Goal: Task Accomplishment & Management: Use online tool/utility

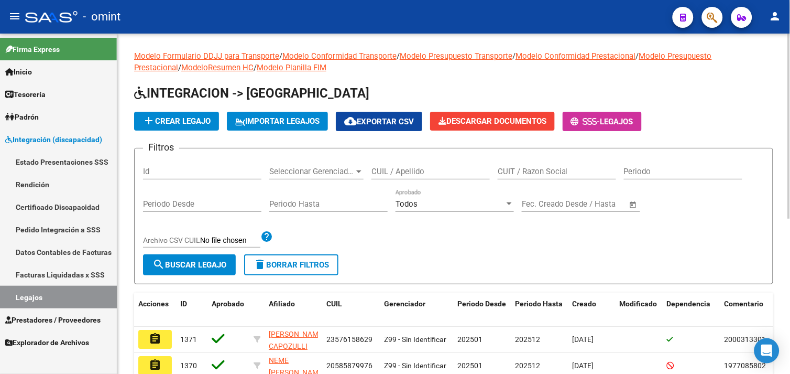
click at [406, 172] on input "CUIL / Apellido" at bounding box center [431, 171] width 118 height 9
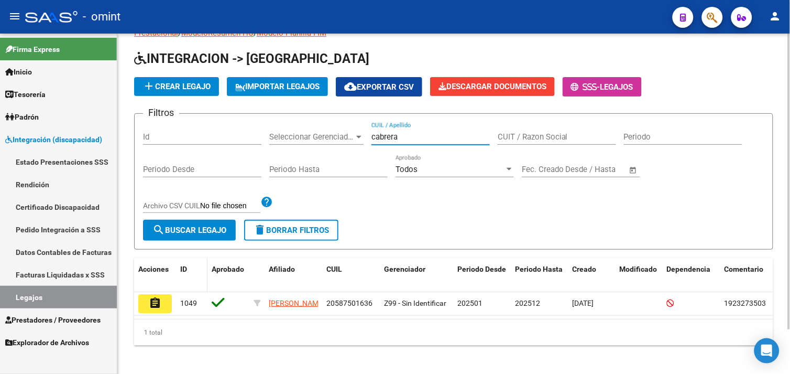
scroll to position [51, 0]
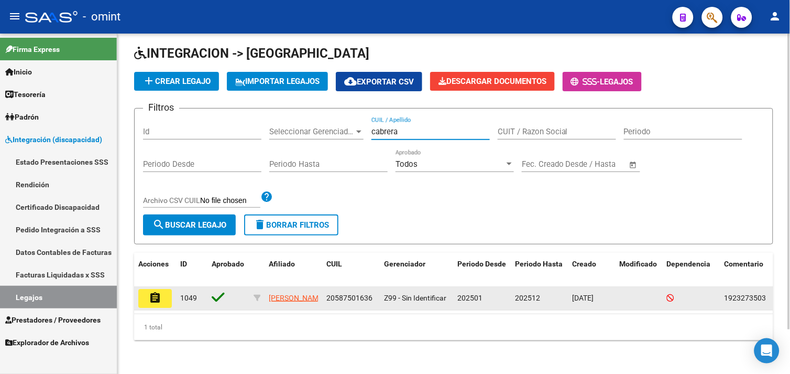
type input "cabrera"
click at [168, 289] on button "assignment" at bounding box center [155, 298] width 34 height 19
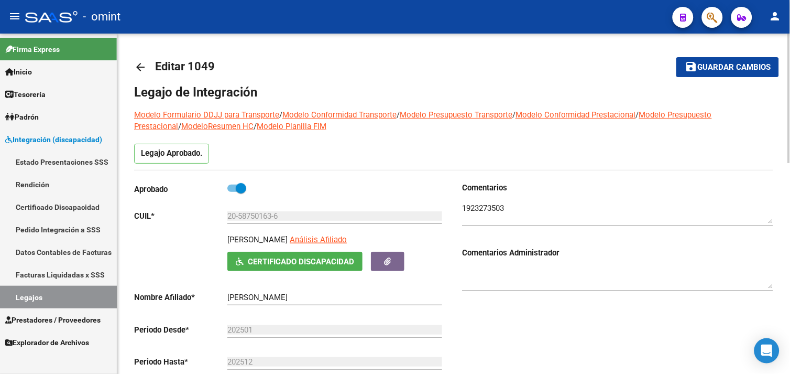
click at [477, 208] on textarea at bounding box center [617, 212] width 311 height 21
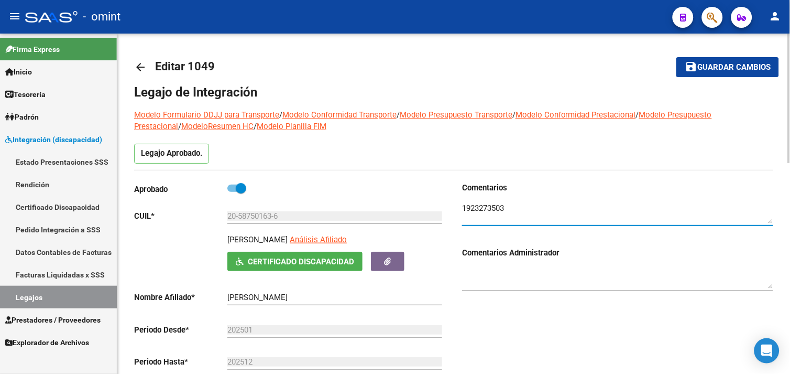
click at [477, 208] on textarea at bounding box center [617, 212] width 311 height 21
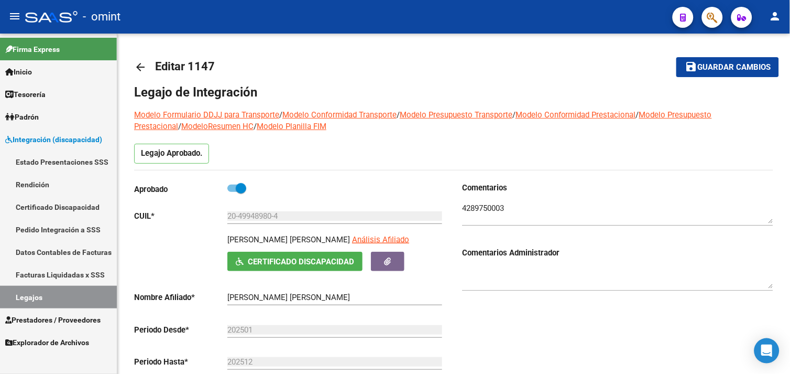
scroll to position [19, 0]
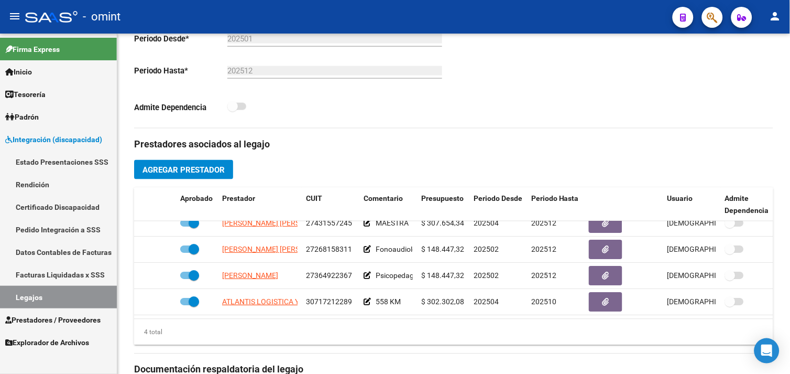
click at [49, 319] on span "Prestadores / Proveedores" at bounding box center [52, 320] width 95 height 12
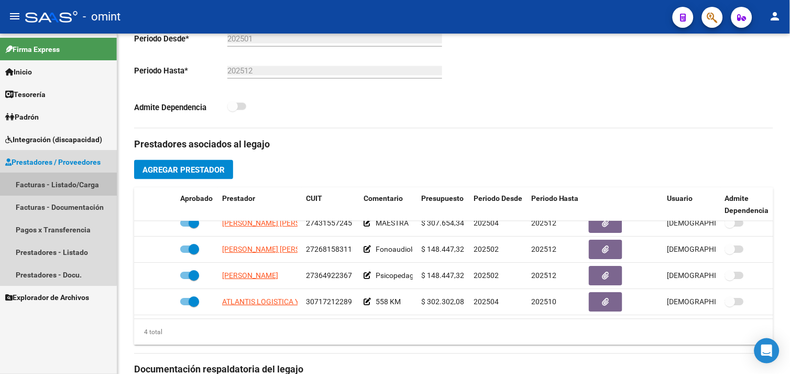
click at [57, 186] on link "Facturas - Listado/Carga" at bounding box center [58, 184] width 117 height 23
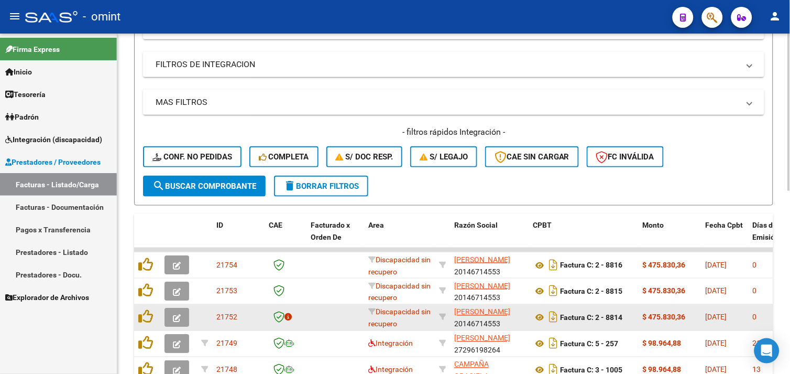
scroll to position [174, 0]
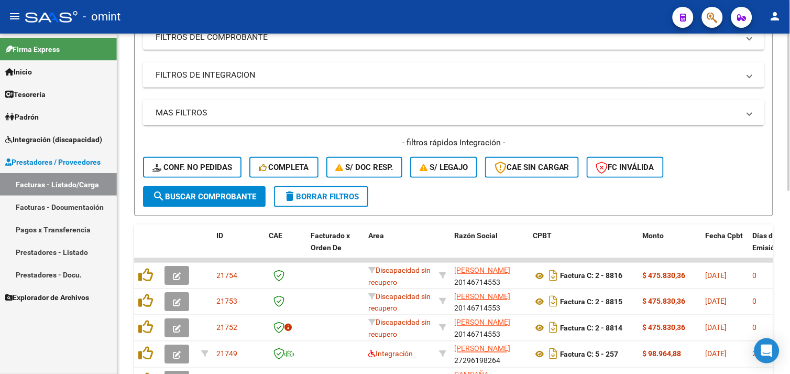
click at [325, 200] on span "delete Borrar Filtros" at bounding box center [320, 196] width 75 height 9
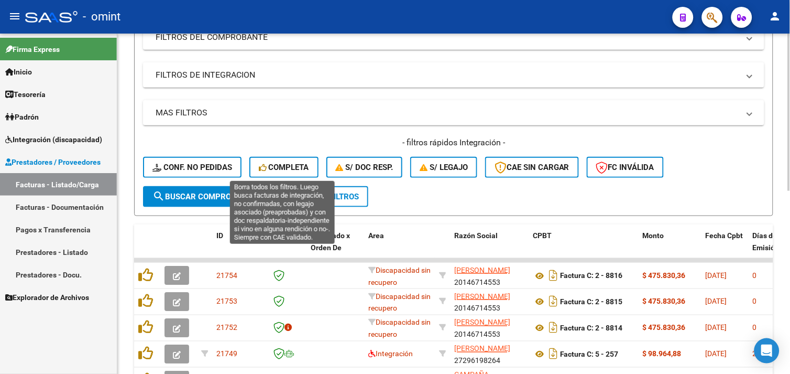
click at [285, 169] on span "Completa" at bounding box center [284, 166] width 50 height 9
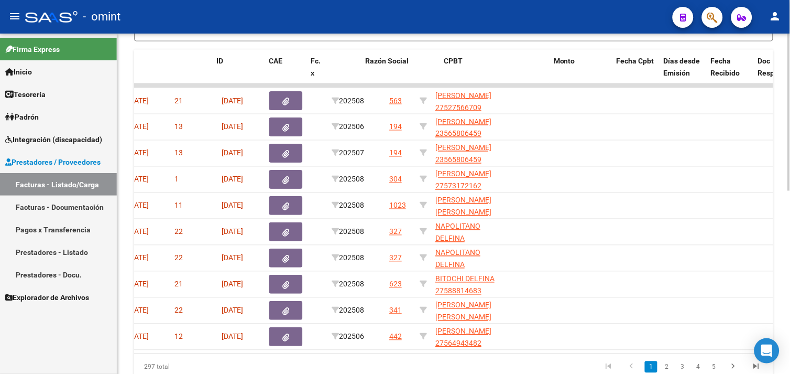
scroll to position [0, 0]
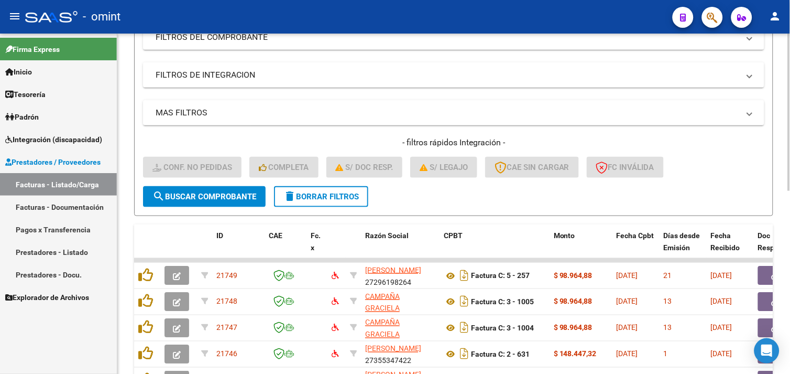
click at [297, 197] on span "delete Borrar Filtros" at bounding box center [320, 196] width 75 height 9
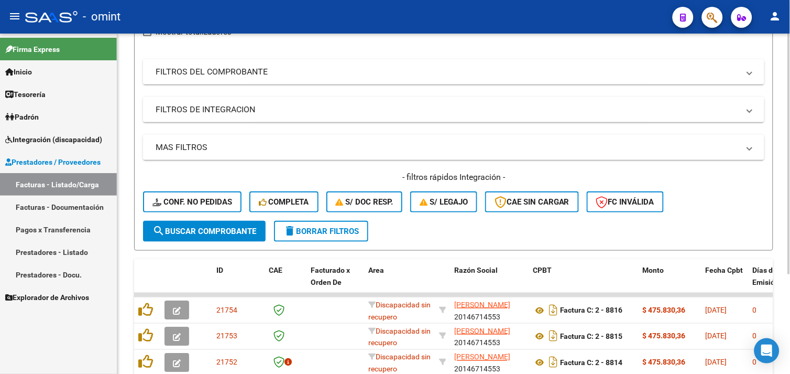
scroll to position [174, 0]
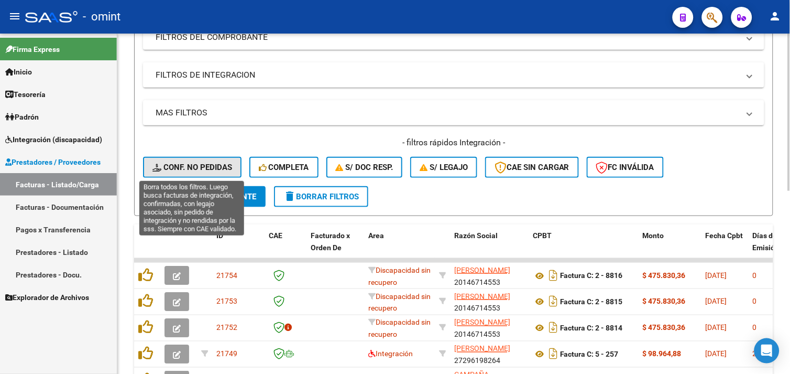
click at [191, 168] on span "Conf. no pedidas" at bounding box center [192, 166] width 80 height 9
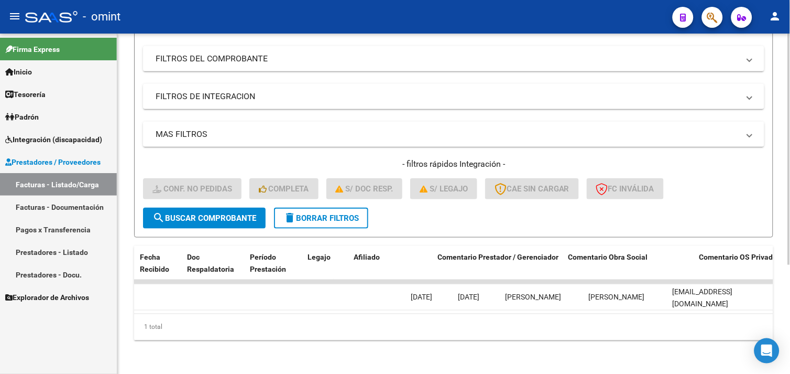
scroll to position [0, 0]
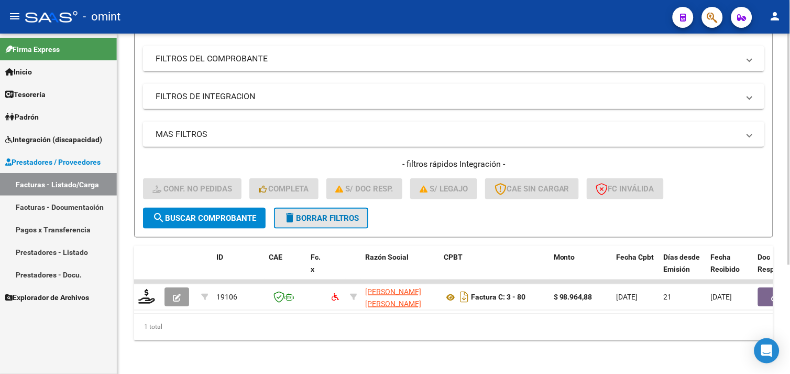
click at [290, 211] on mat-icon "delete" at bounding box center [289, 217] width 13 height 13
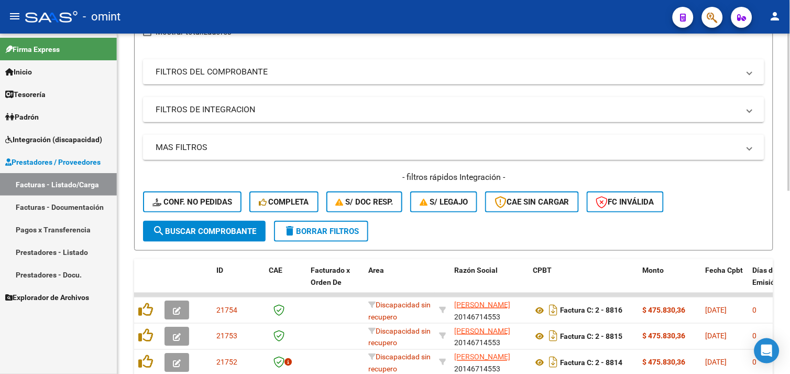
scroll to position [160, 0]
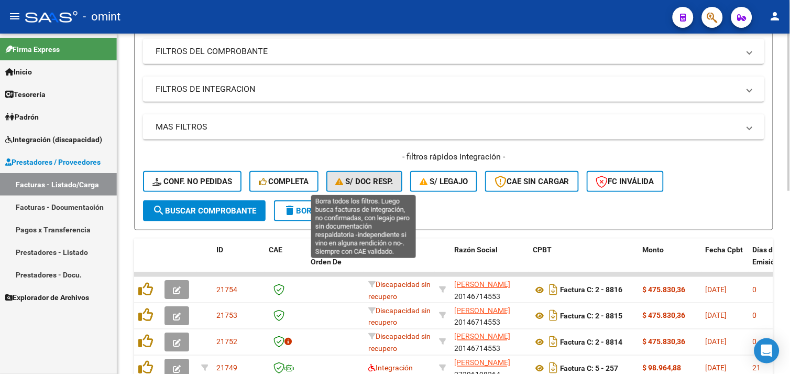
click at [357, 177] on span "S/ Doc Resp." at bounding box center [365, 181] width 58 height 9
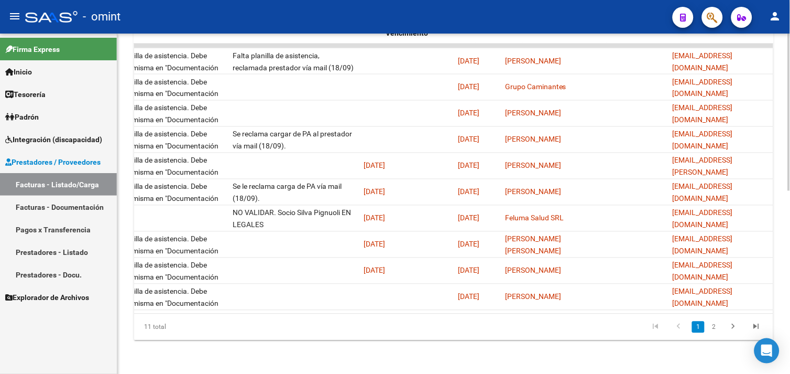
scroll to position [0, 0]
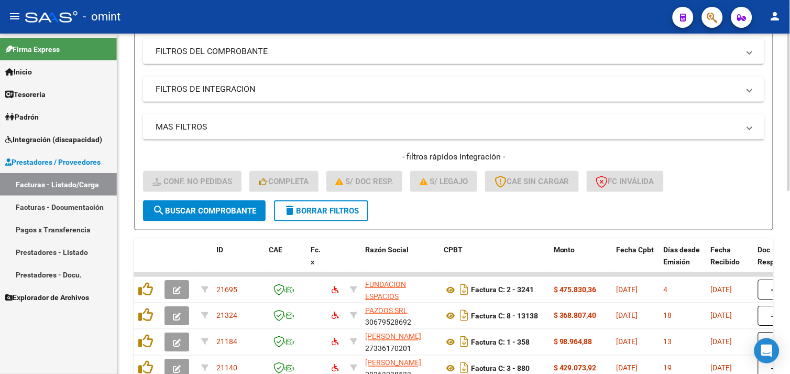
click at [331, 212] on span "delete Borrar Filtros" at bounding box center [320, 210] width 75 height 9
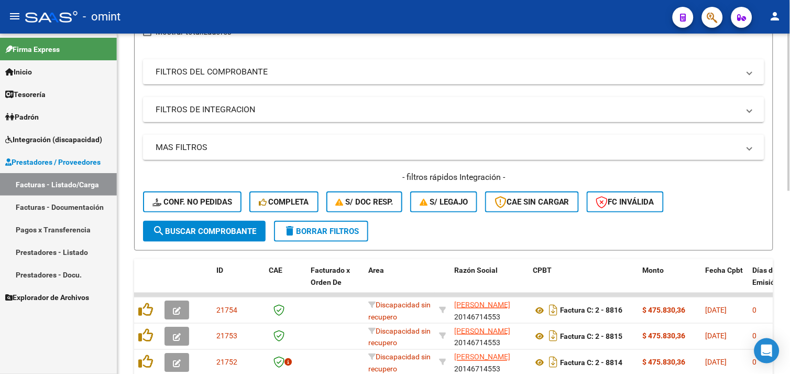
scroll to position [160, 0]
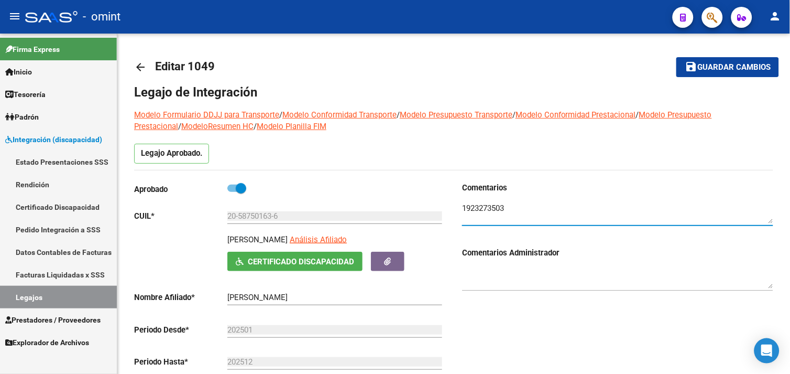
click at [53, 325] on link "Prestadores / Proveedores" at bounding box center [58, 319] width 117 height 23
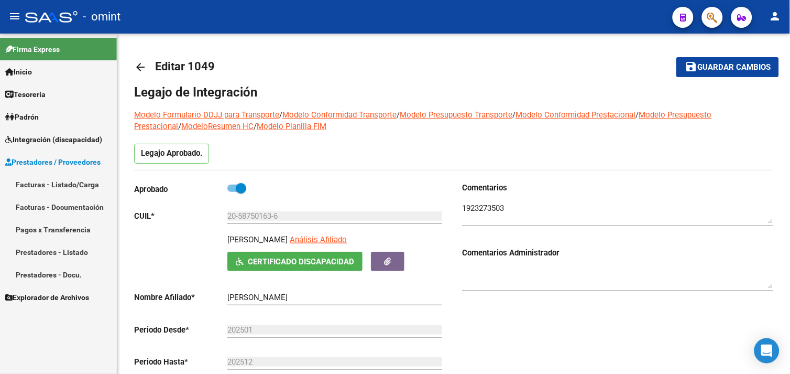
click at [65, 182] on link "Facturas - Listado/Carga" at bounding box center [58, 184] width 117 height 23
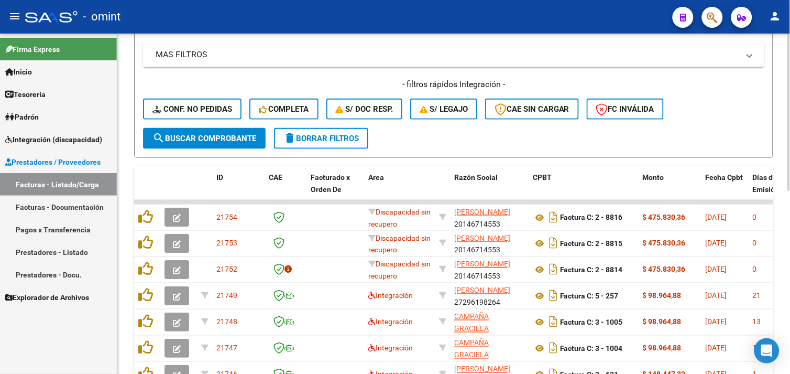
click at [306, 134] on span "delete Borrar Filtros" at bounding box center [320, 138] width 75 height 9
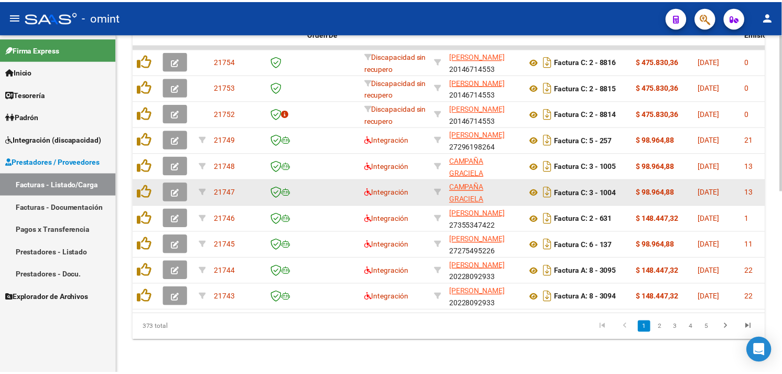
scroll to position [279, 0]
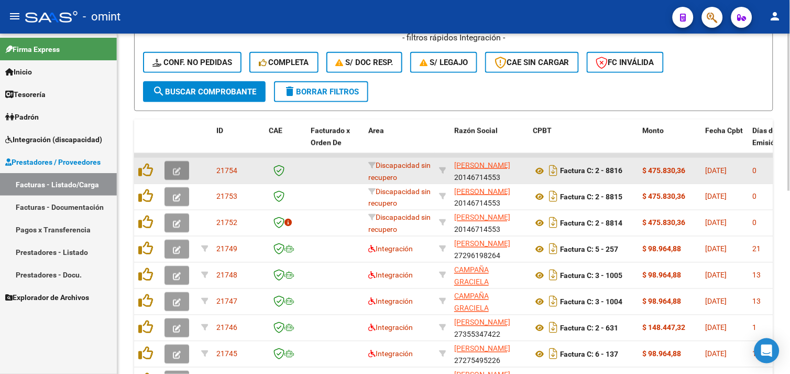
click at [176, 169] on icon "button" at bounding box center [177, 171] width 8 height 8
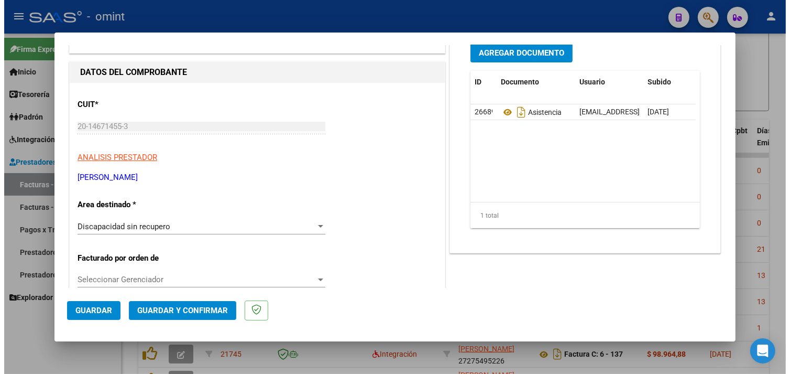
scroll to position [0, 0]
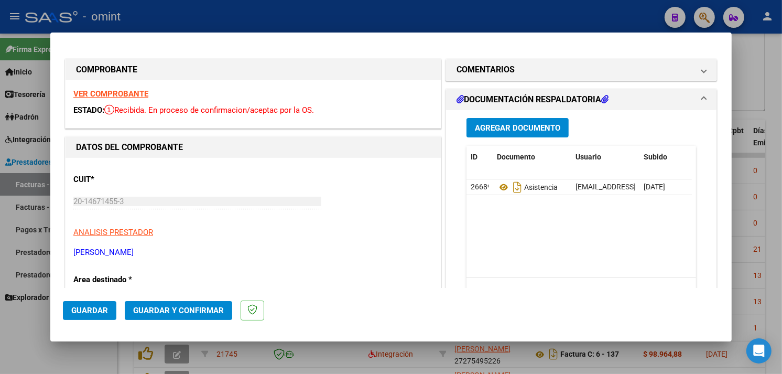
click at [134, 95] on strong "VER COMPROBANTE" at bounding box center [110, 93] width 75 height 9
type input "$ 0,00"
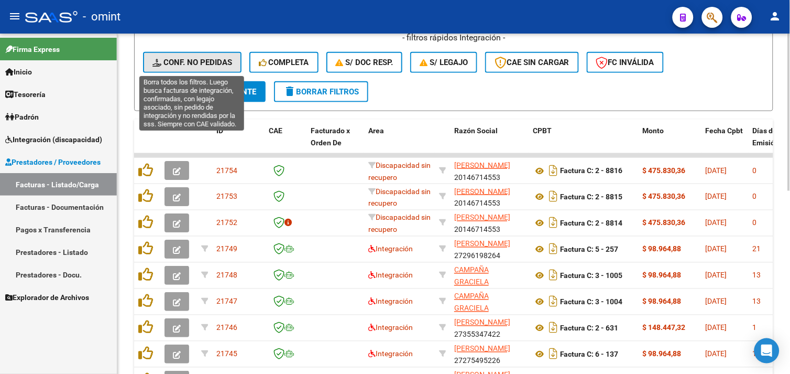
click at [219, 71] on button "Conf. no pedidas" at bounding box center [192, 62] width 99 height 21
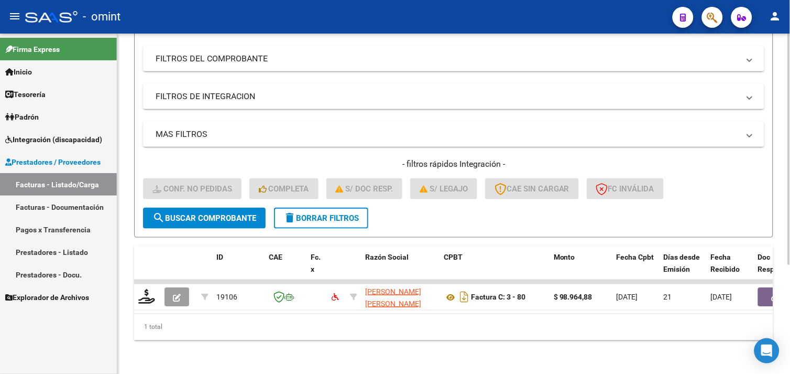
click at [294, 211] on mat-icon "delete" at bounding box center [289, 217] width 13 height 13
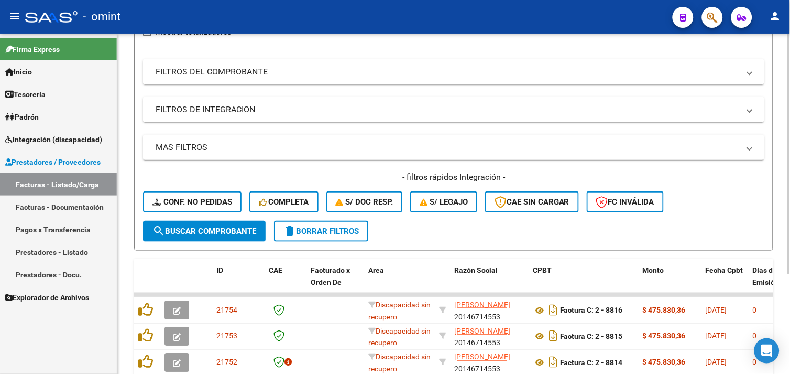
scroll to position [160, 0]
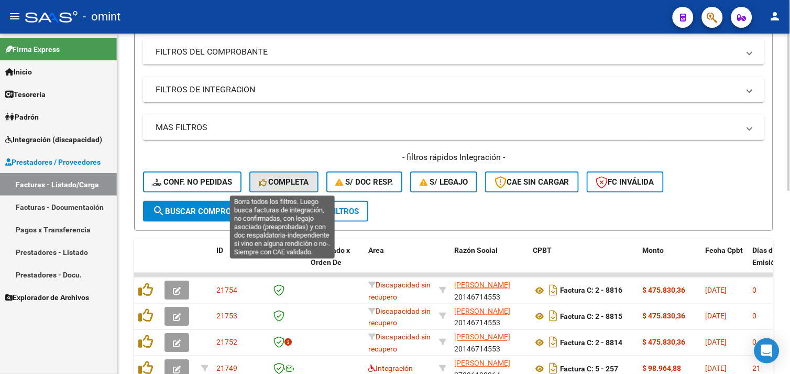
click at [289, 181] on span "Completa" at bounding box center [284, 181] width 50 height 9
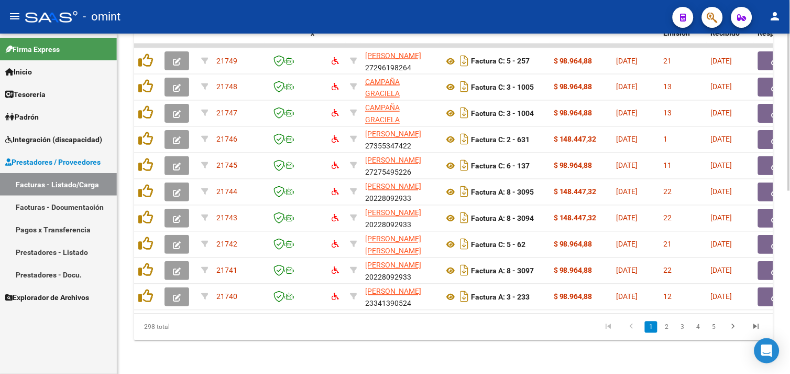
scroll to position [396, 0]
